Goal: Information Seeking & Learning: Learn about a topic

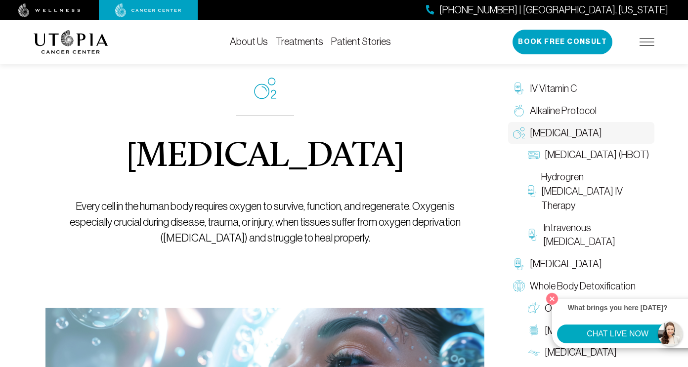
scroll to position [39, 0]
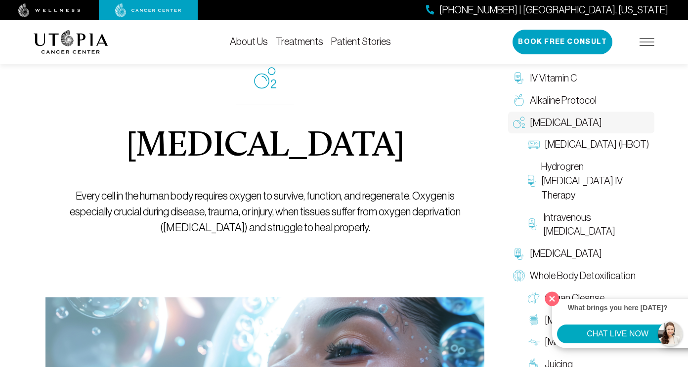
click at [553, 300] on button "Close" at bounding box center [552, 299] width 20 height 20
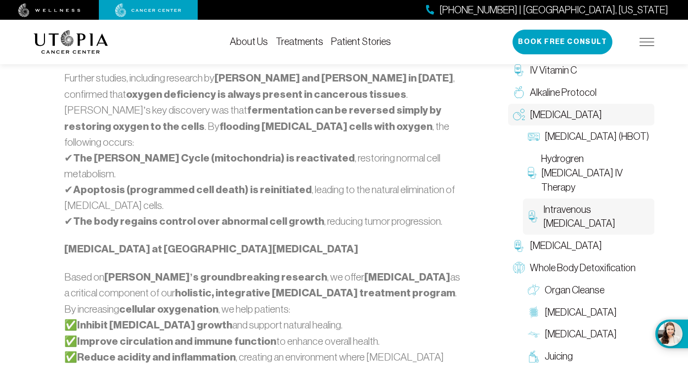
scroll to position [815, 0]
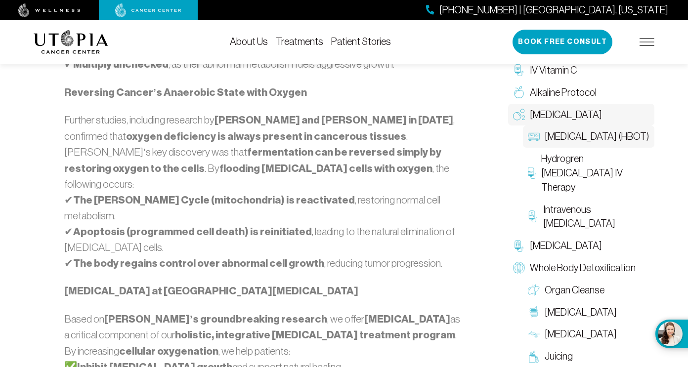
click at [545, 143] on span "[MEDICAL_DATA] (HBOT)" at bounding box center [596, 136] width 104 height 14
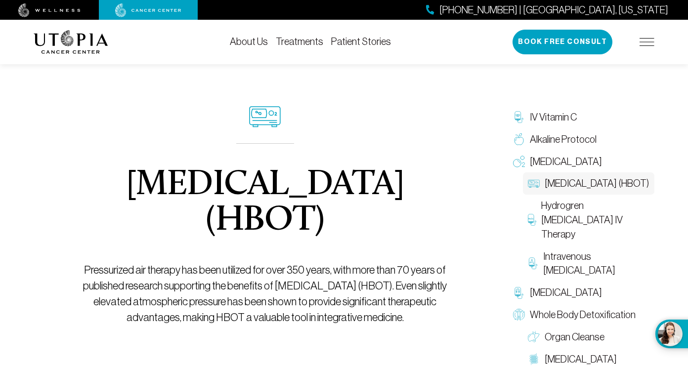
click at [648, 39] on img at bounding box center [646, 42] width 15 height 8
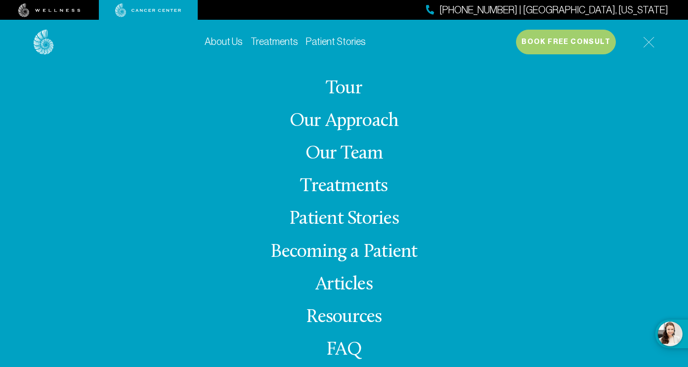
click at [350, 143] on ul "About Us Tour Our Approach Our Team Treatments Patient Stories Becoming a Patie…" at bounding box center [343, 220] width 147 height 348
click at [344, 150] on link "Our Team" at bounding box center [344, 153] width 78 height 19
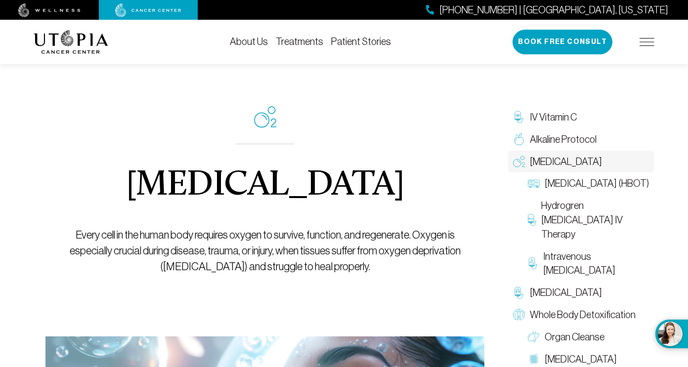
scroll to position [815, 0]
